Goal: Find specific page/section: Find specific page/section

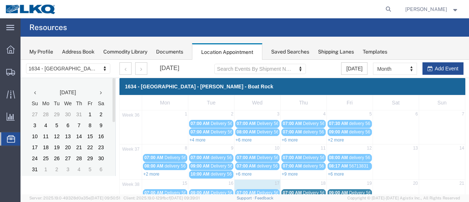
scroll to position [110, 0]
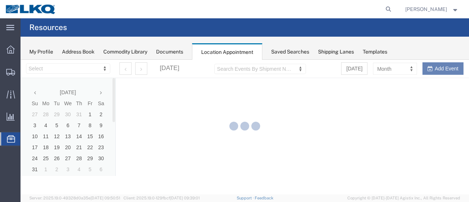
select select "28712"
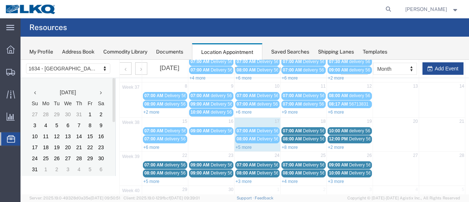
scroll to position [73, 0]
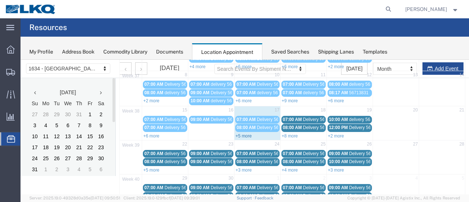
click at [242, 135] on link "+5 more" at bounding box center [244, 135] width 16 height 5
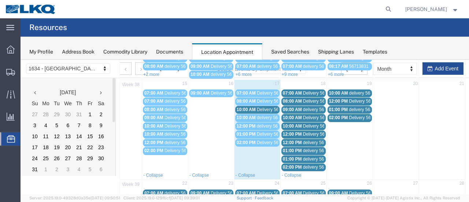
scroll to position [110, 0]
